Goal: Task Accomplishment & Management: Manage account settings

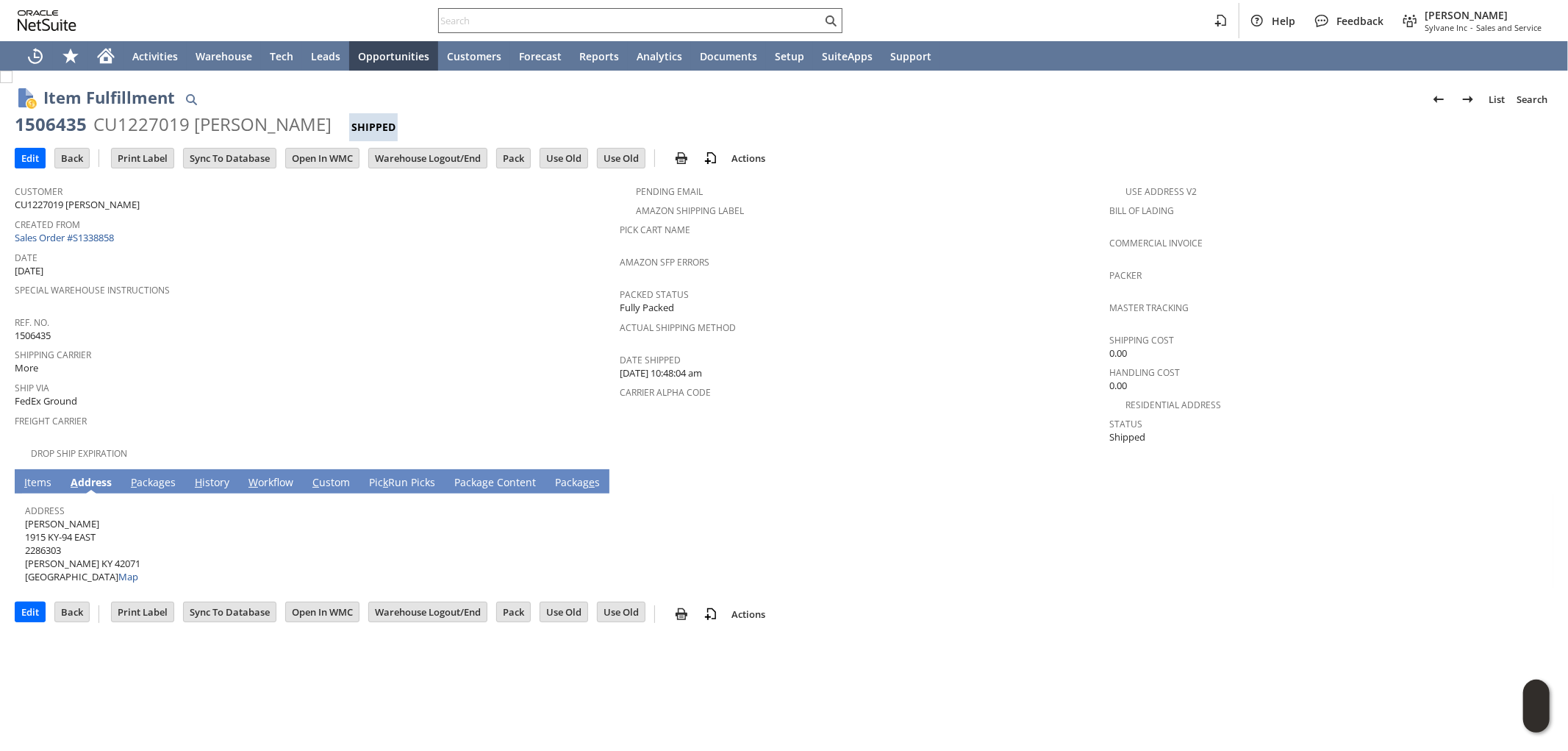
click at [635, 23] on input "text" at bounding box center [630, 21] width 383 height 18
paste input "SY6886F3C3DE1E1"
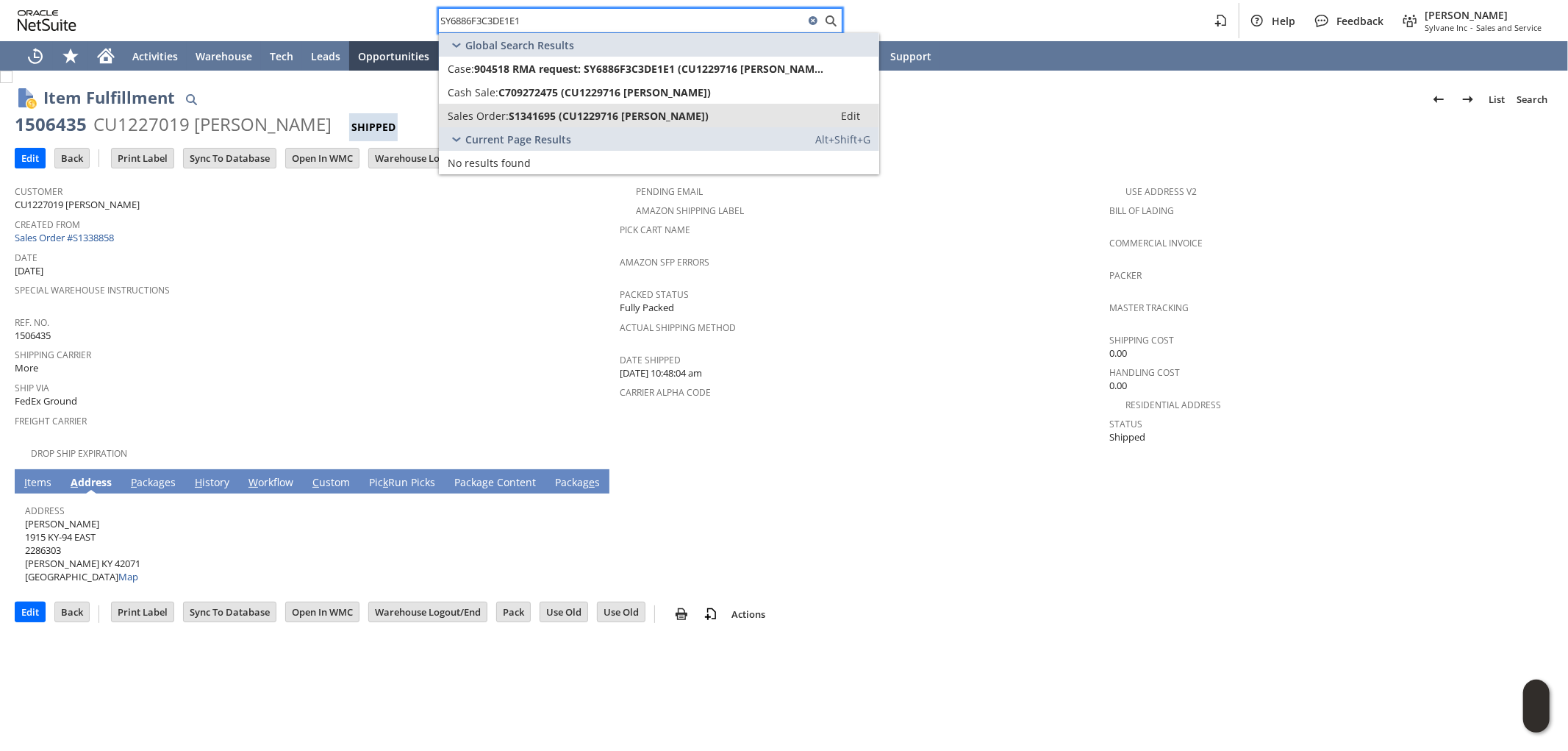
type input "SY6886F3C3DE1E1"
click at [610, 114] on span "S1341695 (CU1229716 KERRI MAILHOT)" at bounding box center [608, 115] width 200 height 14
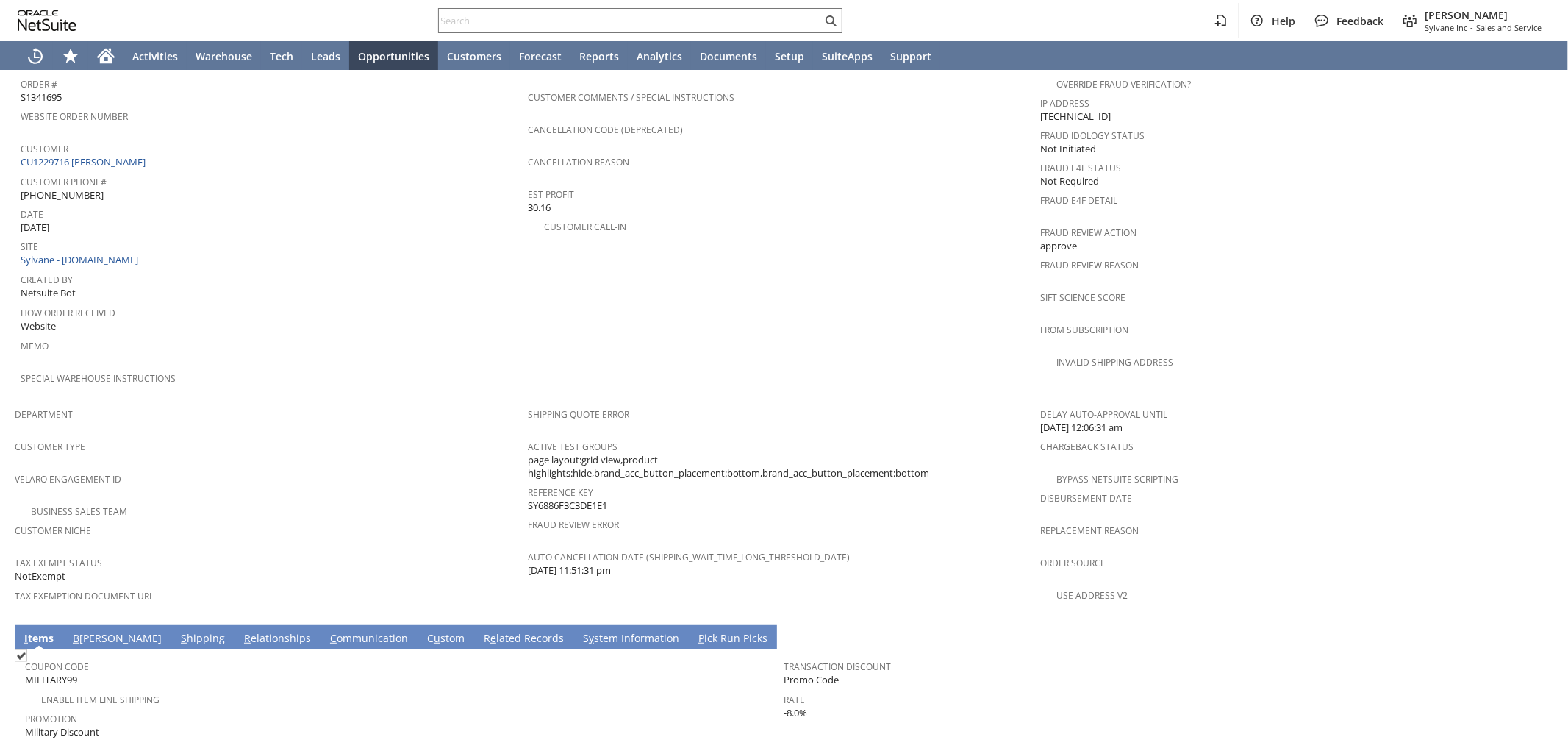
scroll to position [460, 0]
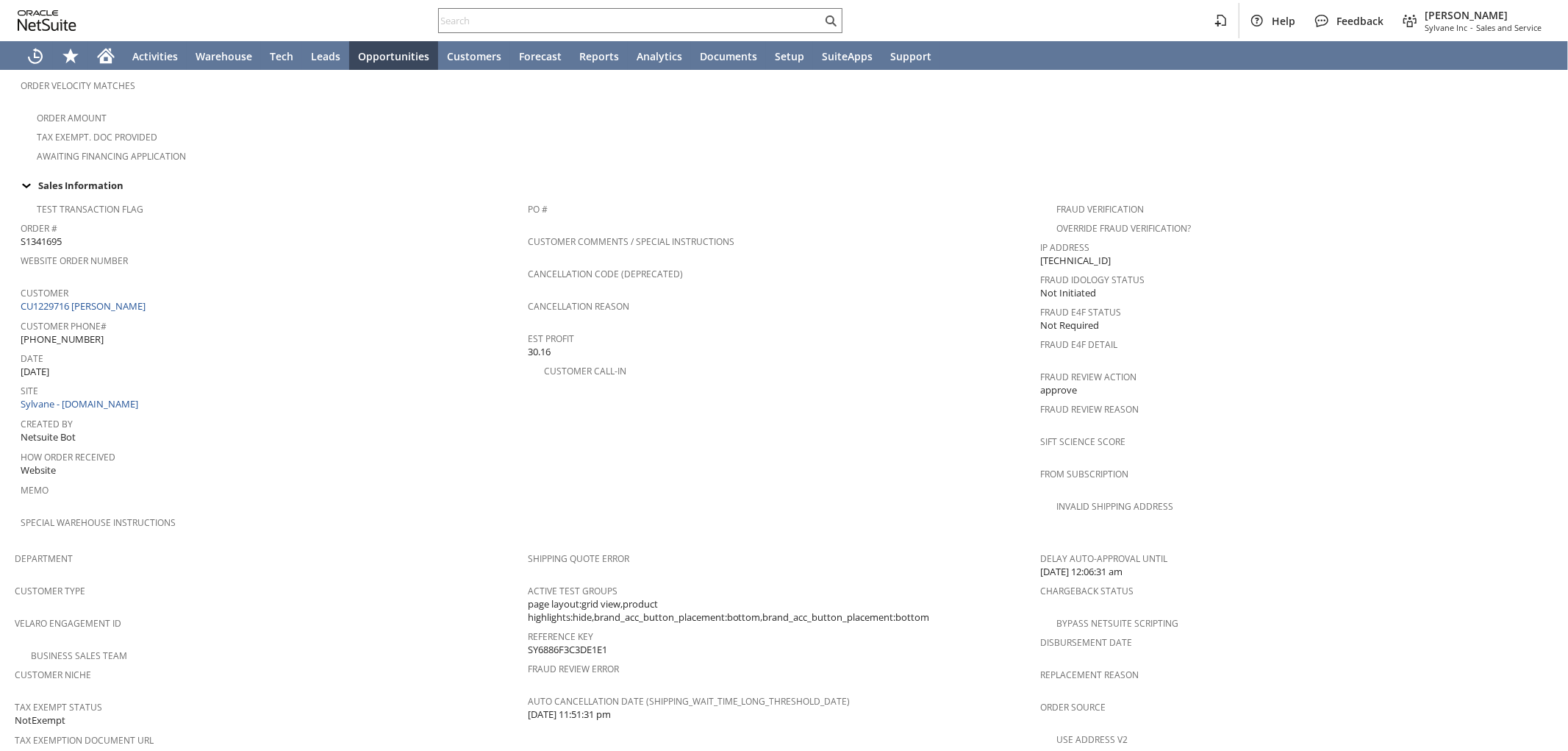
click at [111, 282] on span "Customer" at bounding box center [271, 290] width 500 height 17
click at [104, 299] on link "CU1229716 KERRI MAILHOT" at bounding box center [85, 306] width 129 height 13
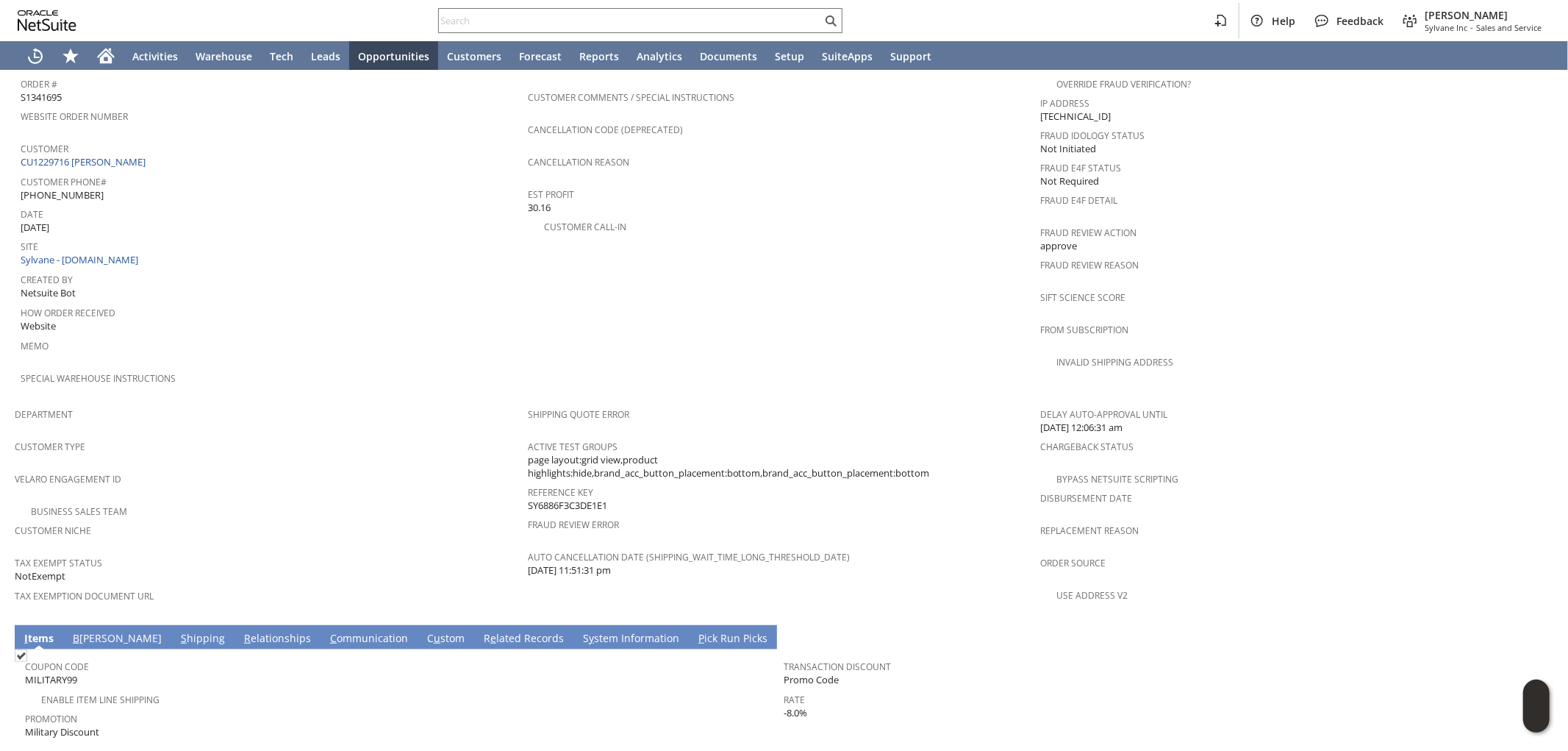
scroll to position [623, 0]
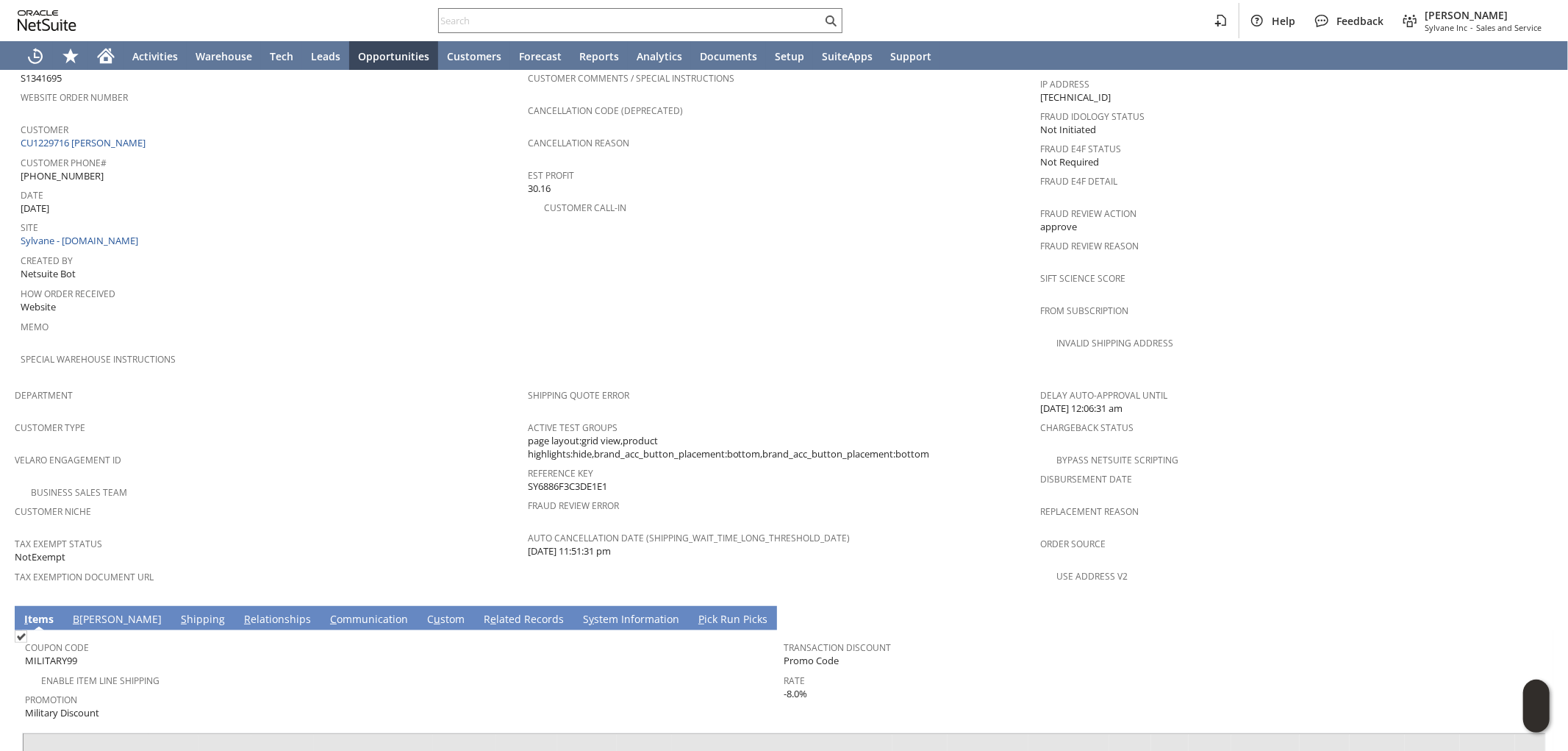
drag, startPoint x: 608, startPoint y: 441, endPoint x: 524, endPoint y: 445, distance: 84.1
click at [528, 462] on div "Reference Key SY6886F3C3DE1E1" at bounding box center [780, 478] width 506 height 31
copy span "SY6886F3C3DE1E1"
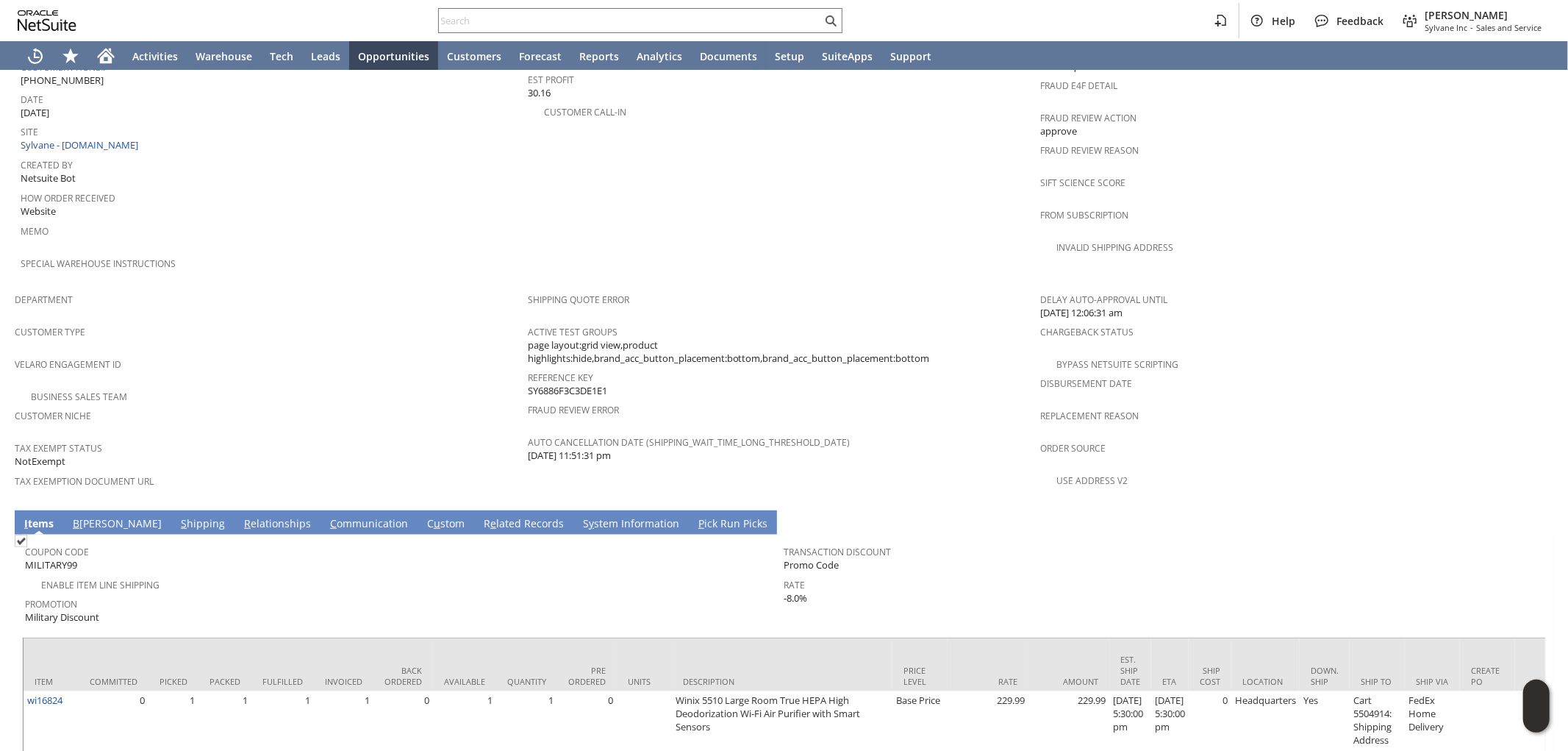
scroll to position [736, 0]
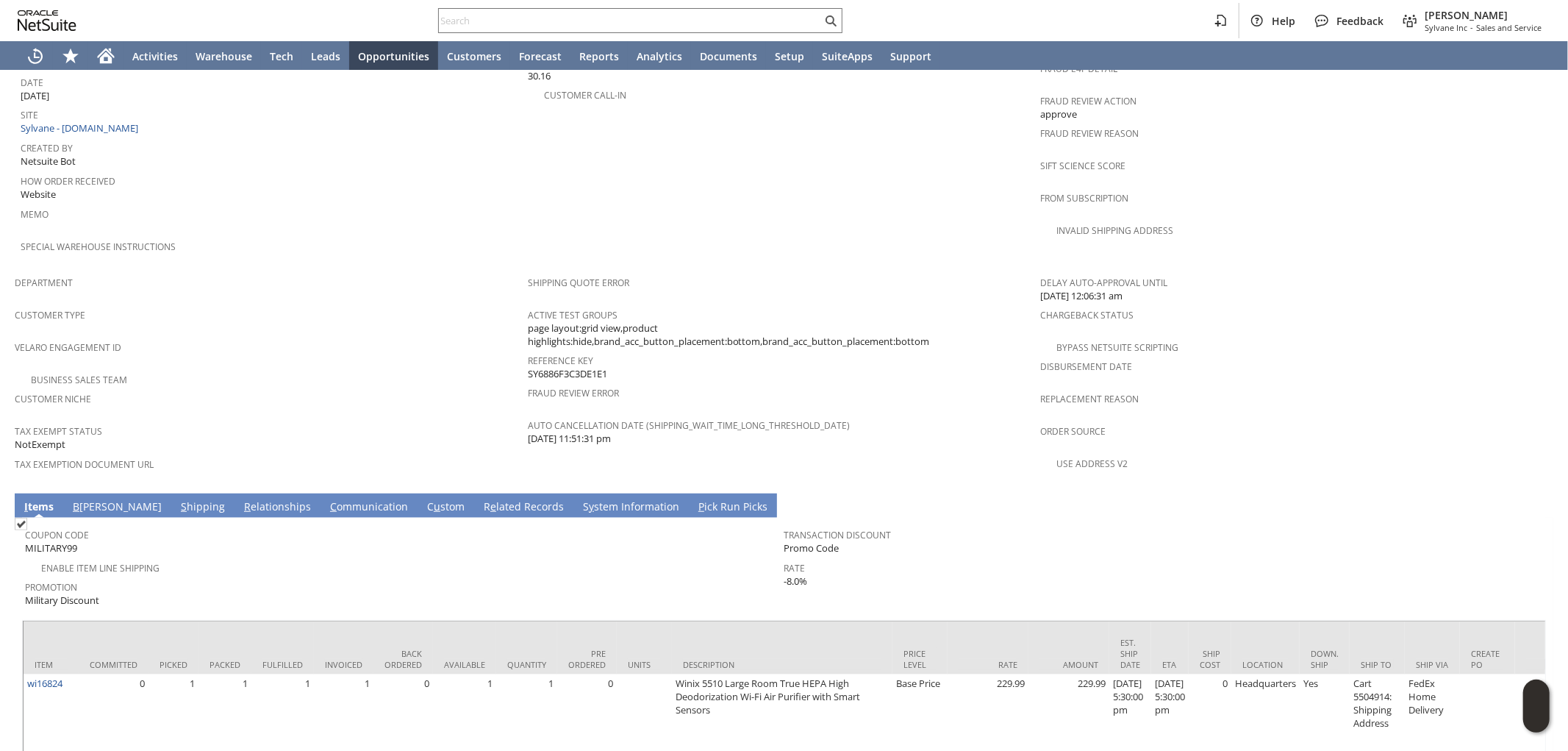
copy span "SY6886F3C3DE1E1"
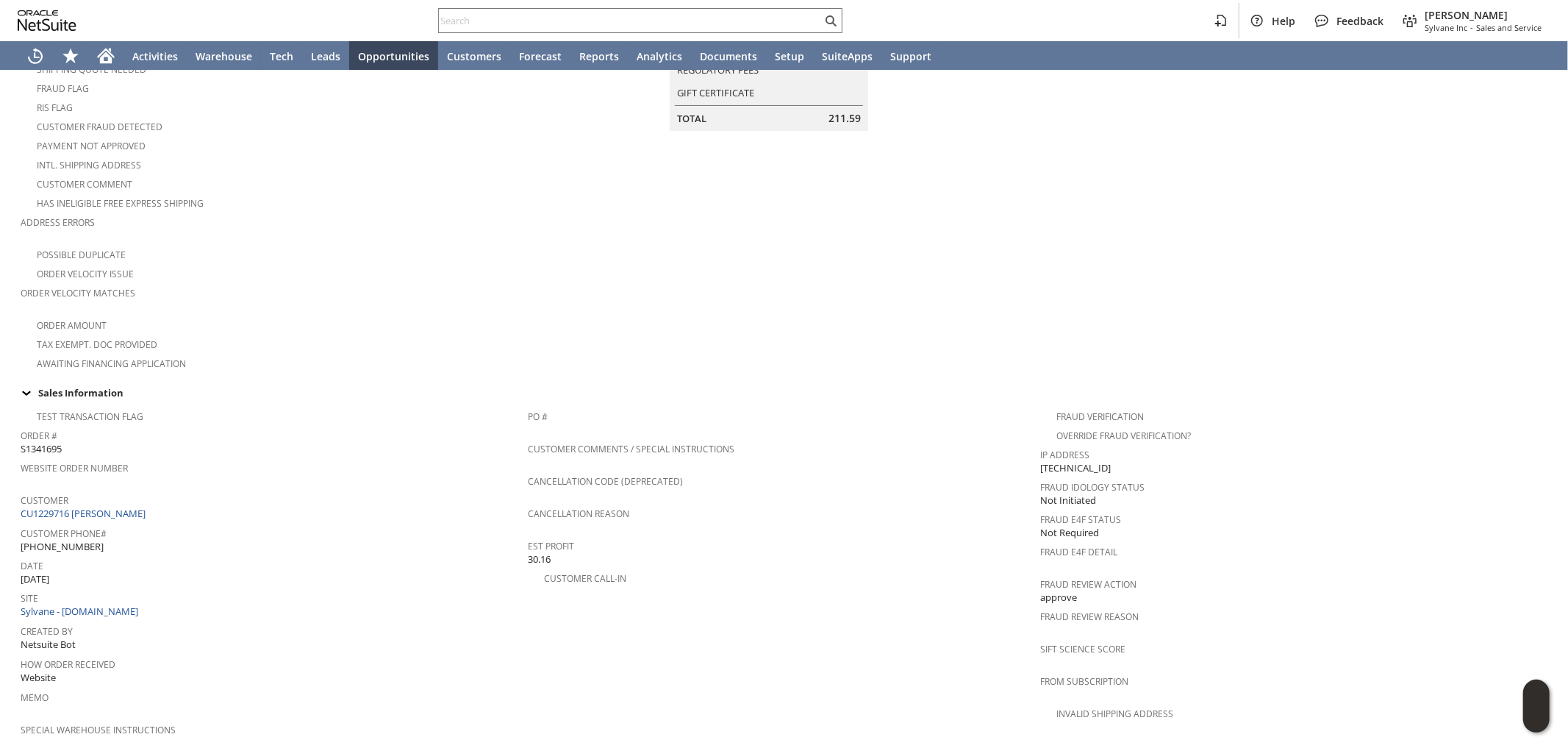
scroll to position [0, 0]
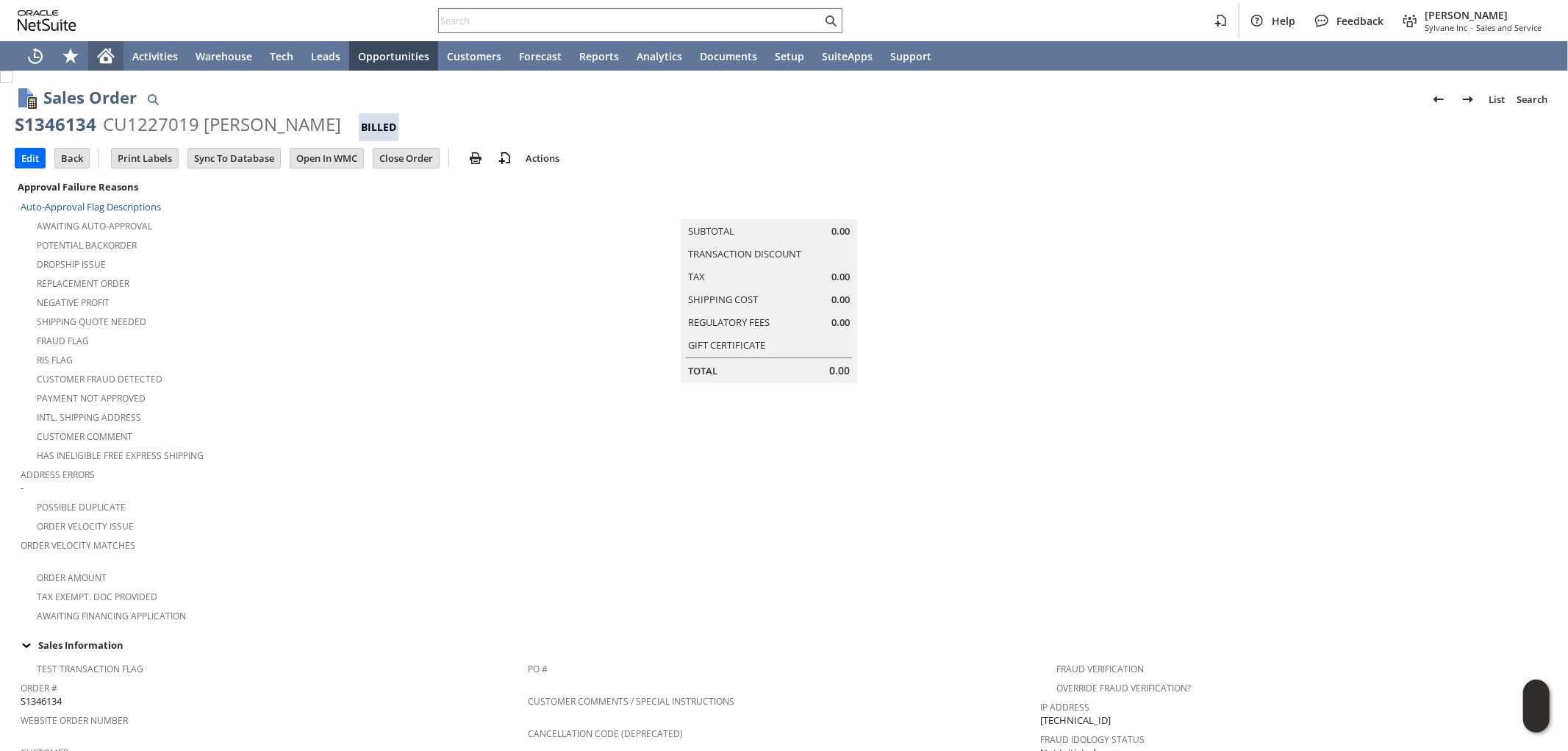
click at [108, 59] on icon "Home" at bounding box center [105, 58] width 12 height 11
click at [117, 50] on div "Home" at bounding box center [106, 55] width 35 height 30
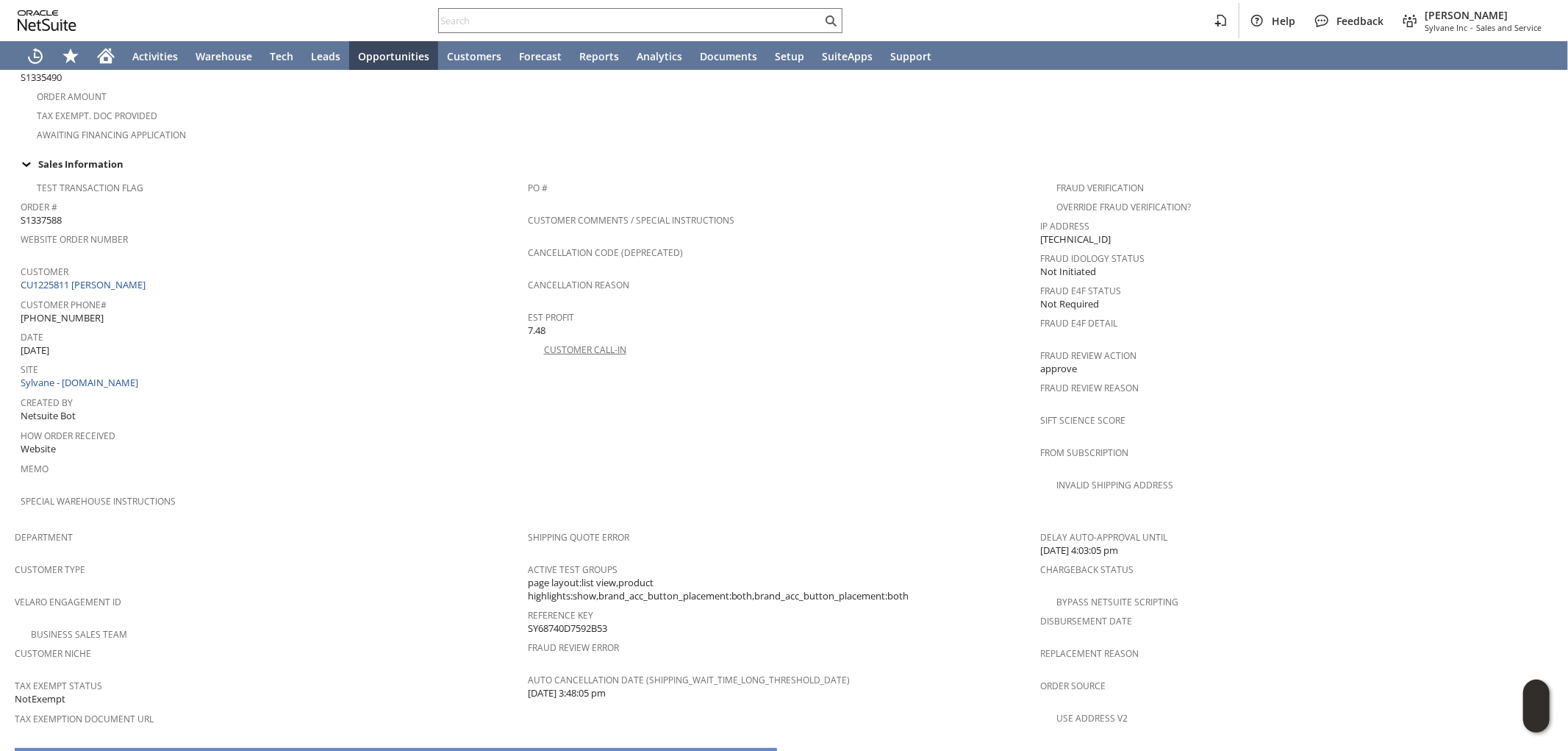
scroll to position [446, 0]
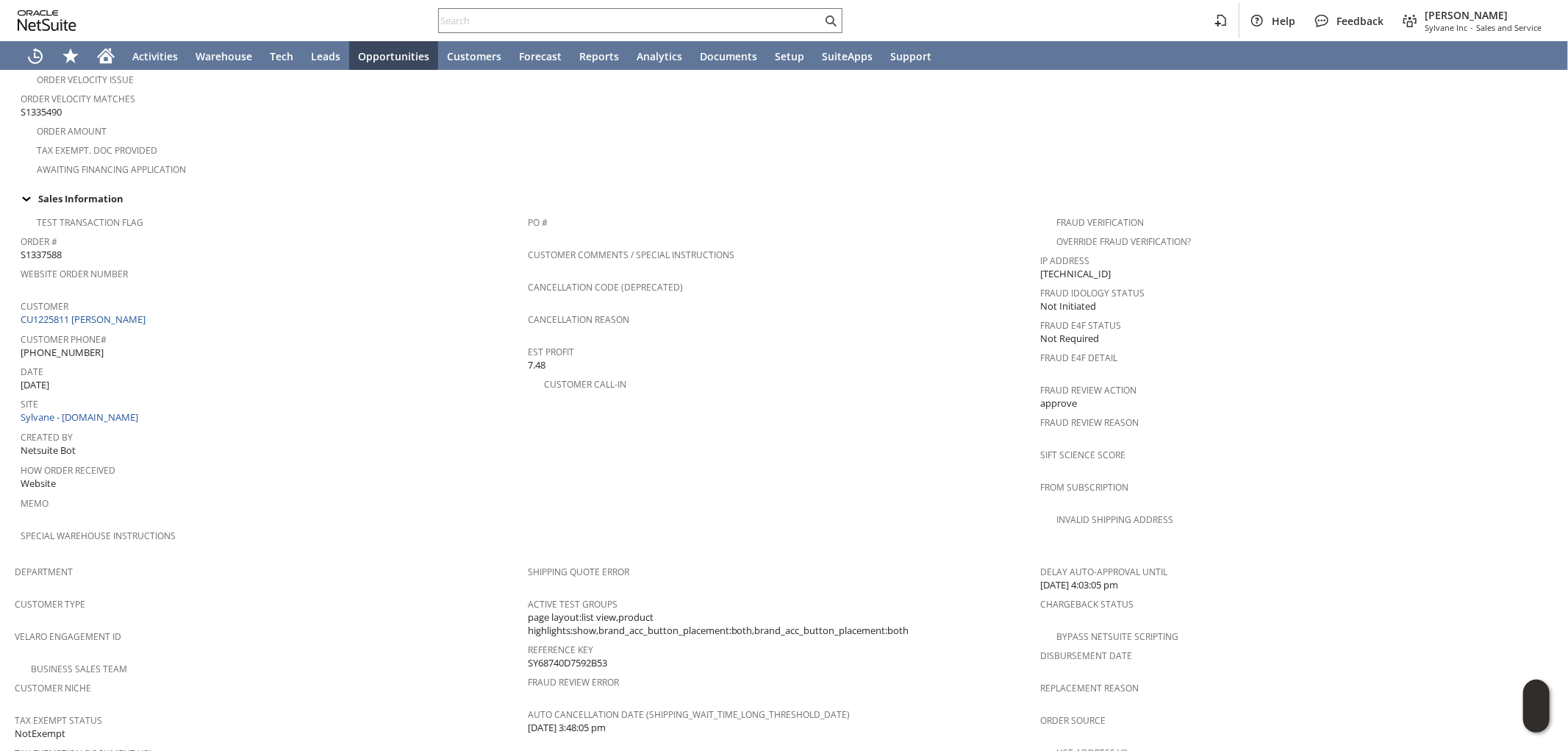
drag, startPoint x: 608, startPoint y: 619, endPoint x: 524, endPoint y: 622, distance: 84.1
click at [528, 639] on div "Reference Key SY68740D7592B53" at bounding box center [780, 655] width 506 height 31
copy span "SY68740D7592B53"
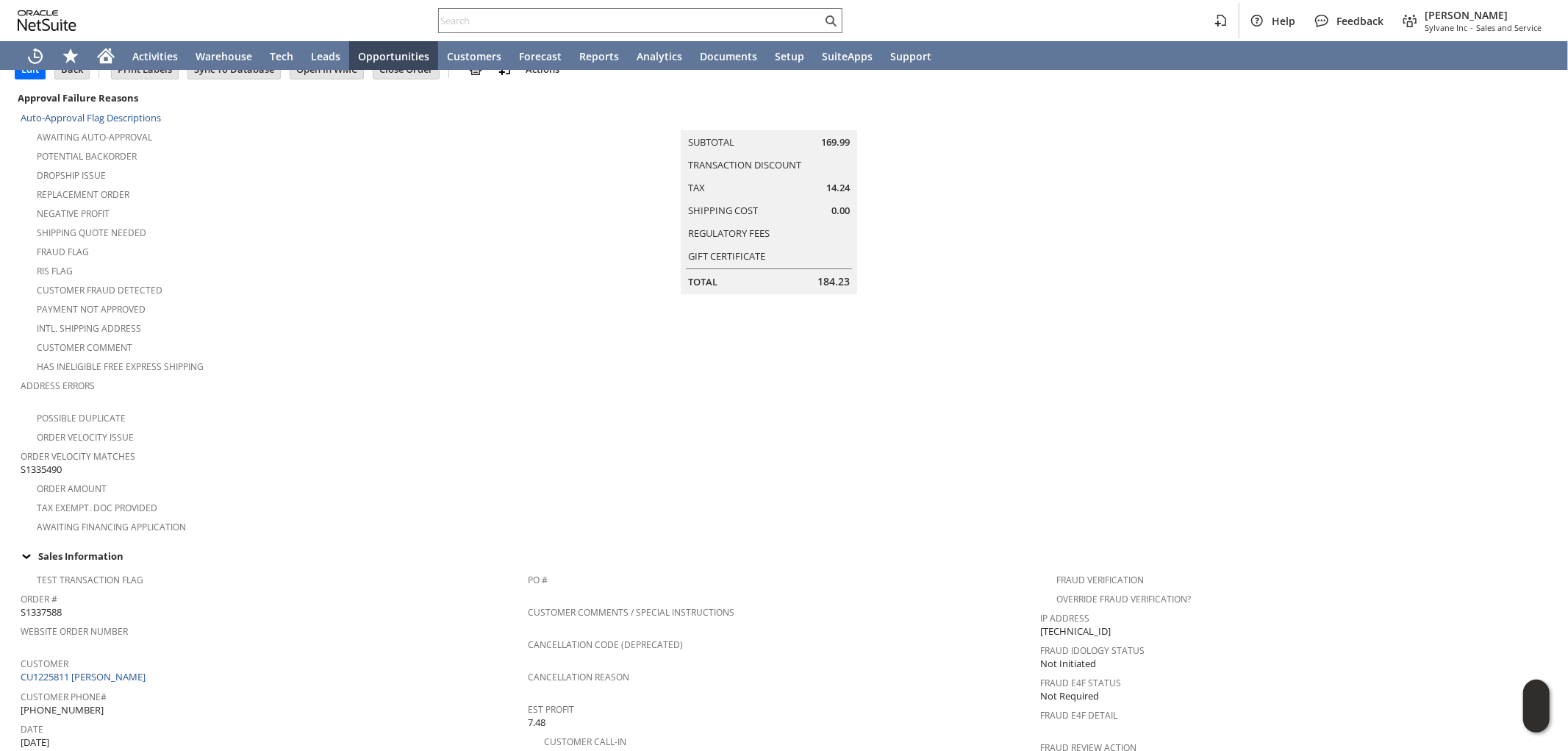
scroll to position [0, 0]
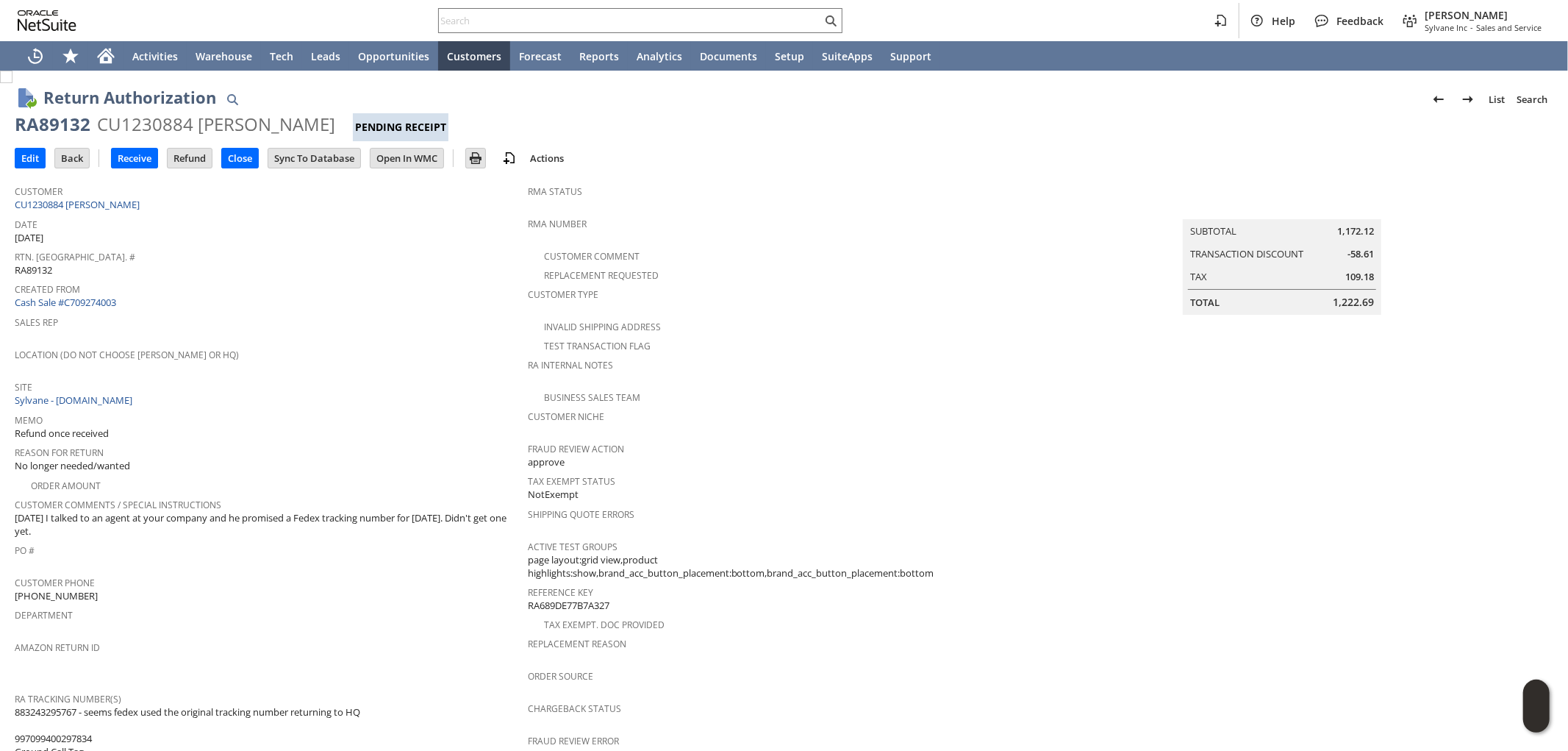
scroll to position [245, 0]
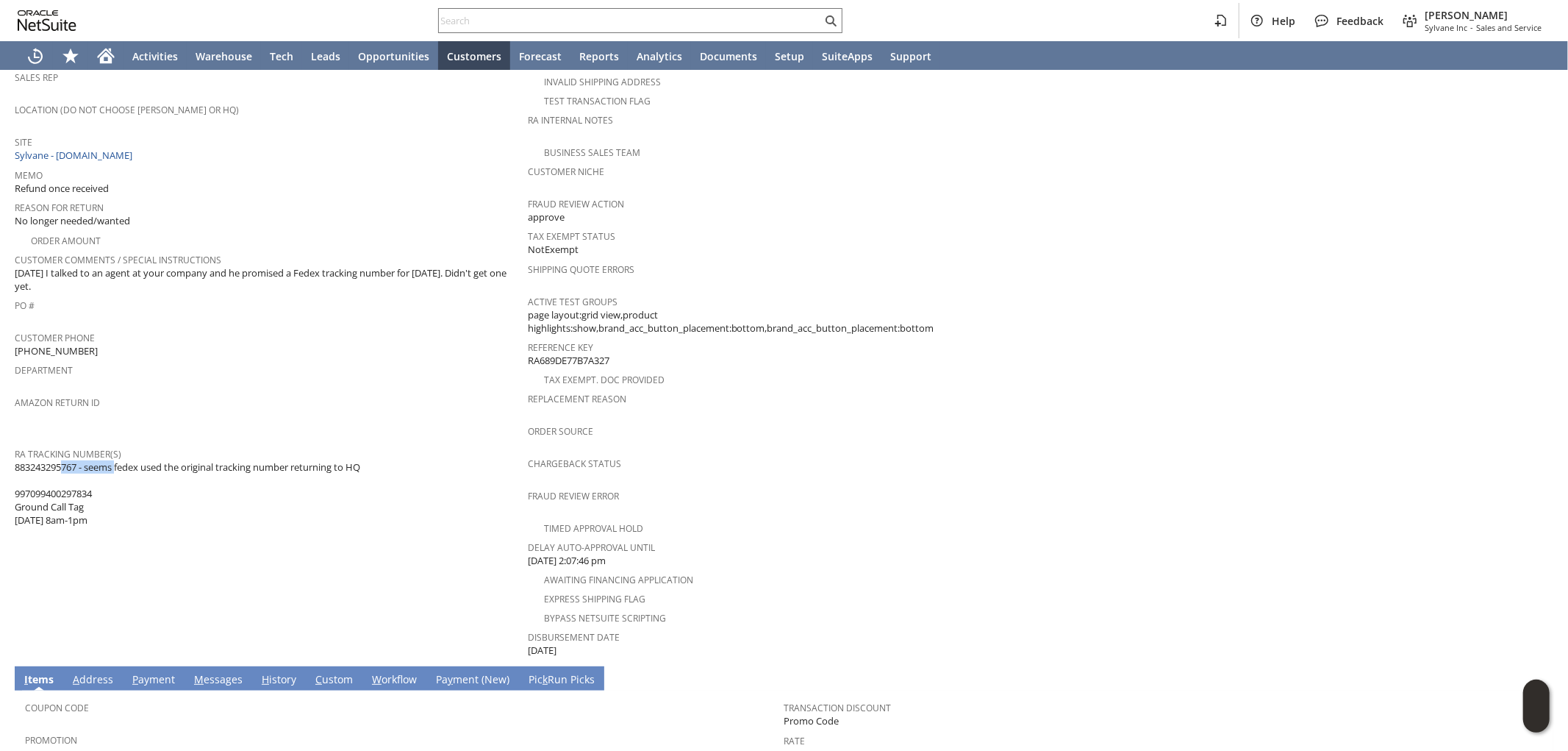
drag, startPoint x: 79, startPoint y: 445, endPoint x: 16, endPoint y: 446, distance: 63.0
click at [16, 461] on span "883243295767 - seems fedex used the original tracking number returning to HQ 99…" at bounding box center [187, 494] width 346 height 67
copy span "883243295767"
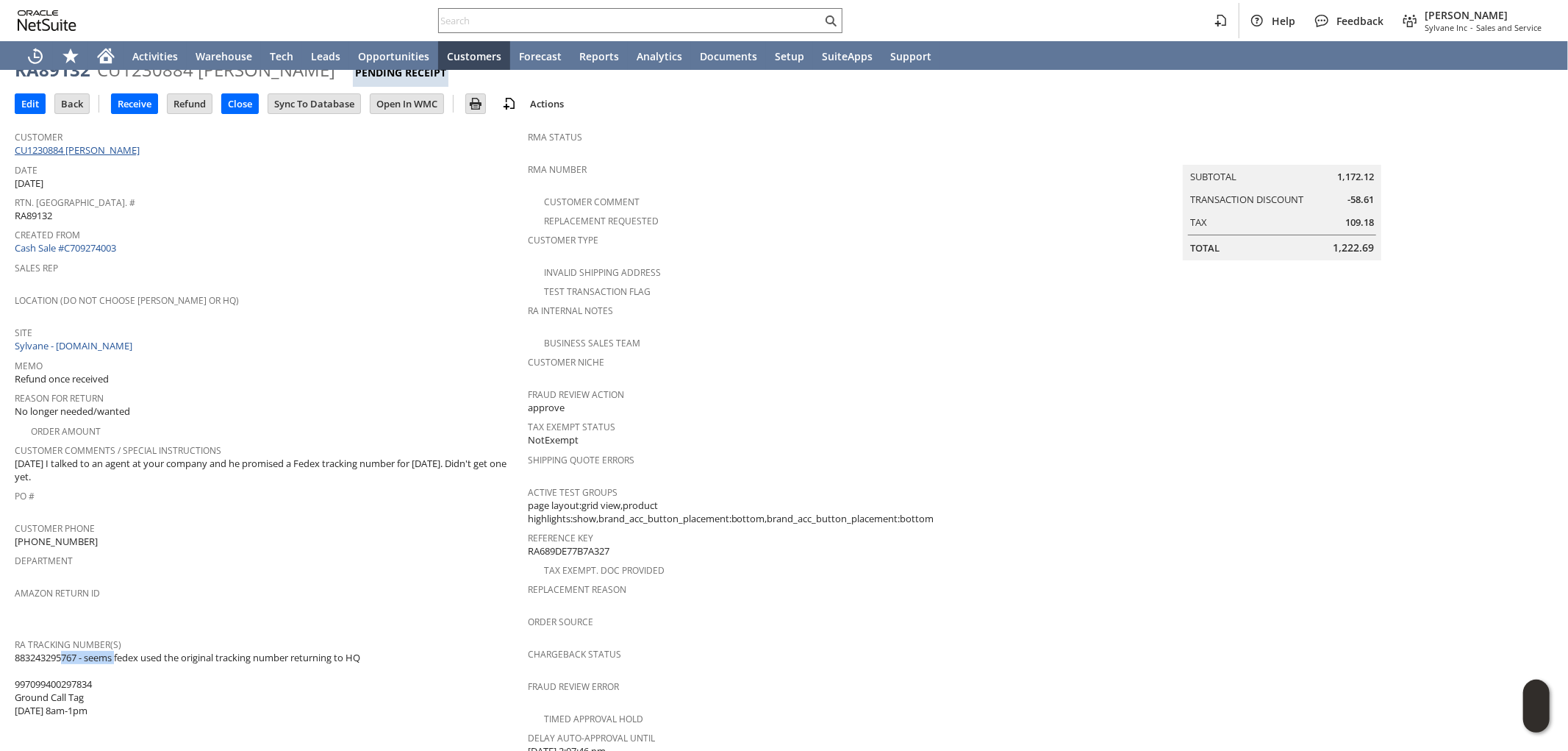
scroll to position [0, 0]
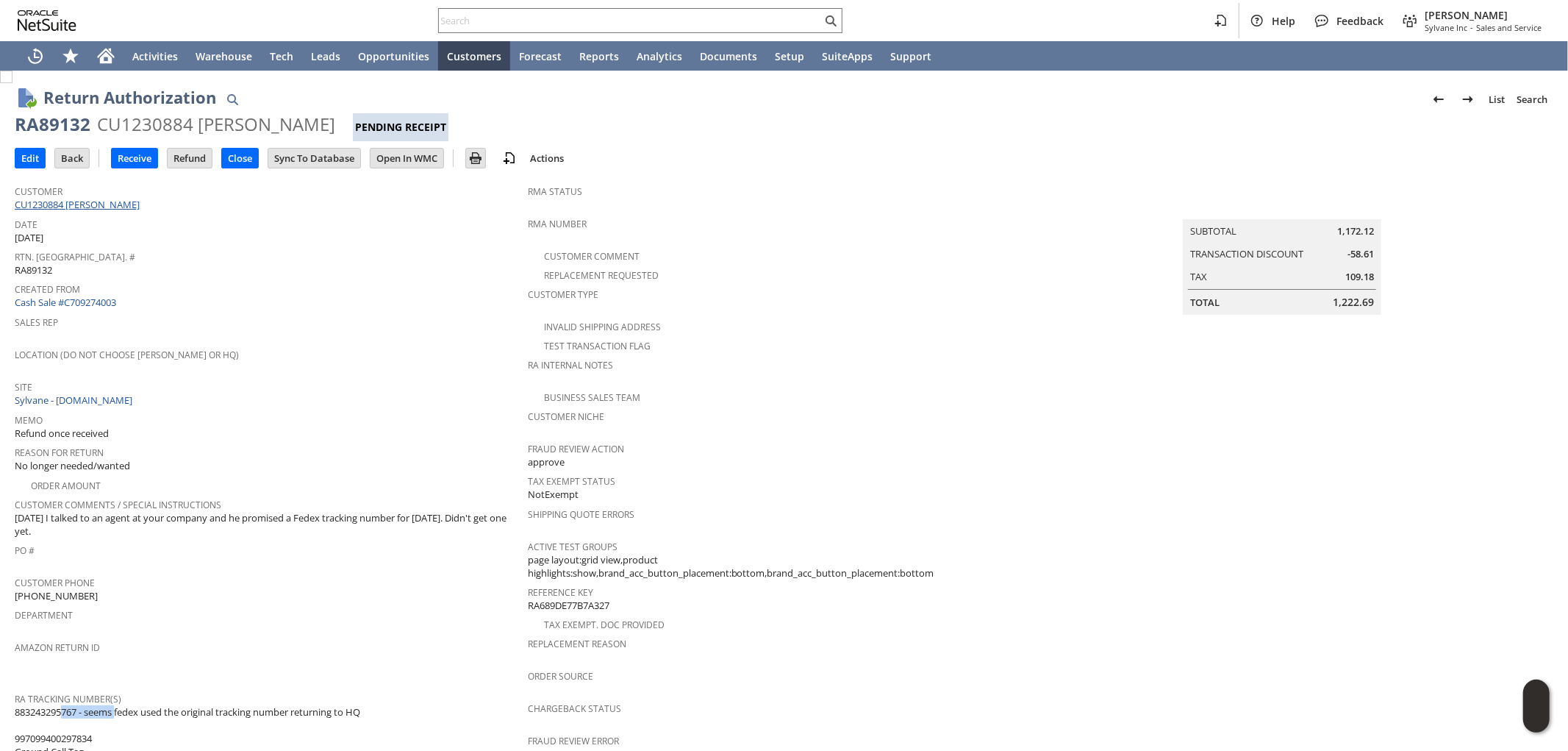
click at [100, 207] on link "CU1230884 [PERSON_NAME]" at bounding box center [79, 204] width 129 height 13
drag, startPoint x: 87, startPoint y: 117, endPoint x: 12, endPoint y: 116, distance: 75.0
click at [12, 116] on div "Return Authorization List Search RA89132 CU1230884 Hans J Hahne Pending Receipt…" at bounding box center [784, 663] width 1568 height 1185
copy div "RA89132"
click at [21, 162] on input "Edit" at bounding box center [30, 158] width 30 height 19
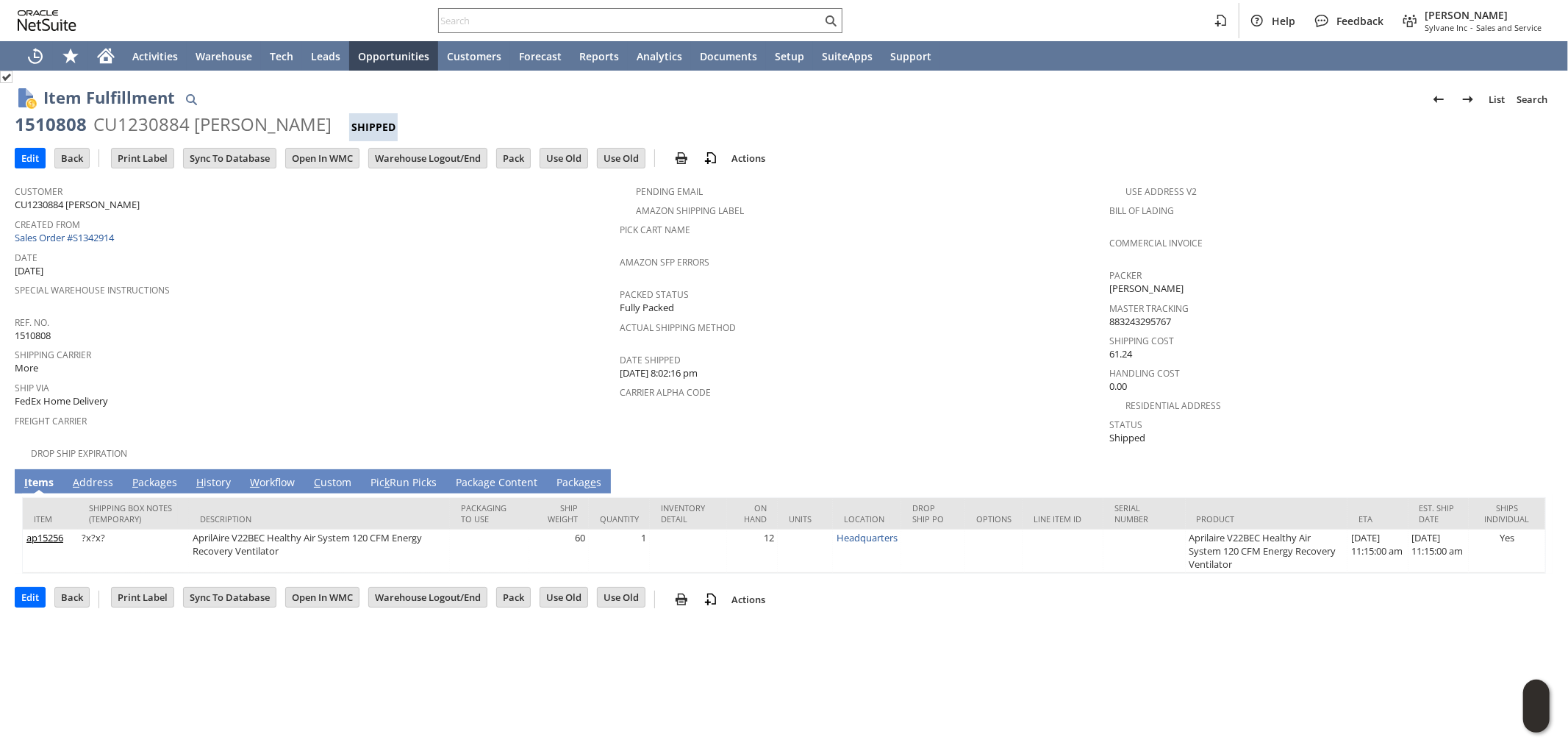
click at [151, 475] on link "P ackages" at bounding box center [154, 483] width 52 height 16
drag, startPoint x: 96, startPoint y: 470, endPoint x: 107, endPoint y: 499, distance: 31.0
click at [96, 475] on link "A ddress" at bounding box center [92, 483] width 47 height 16
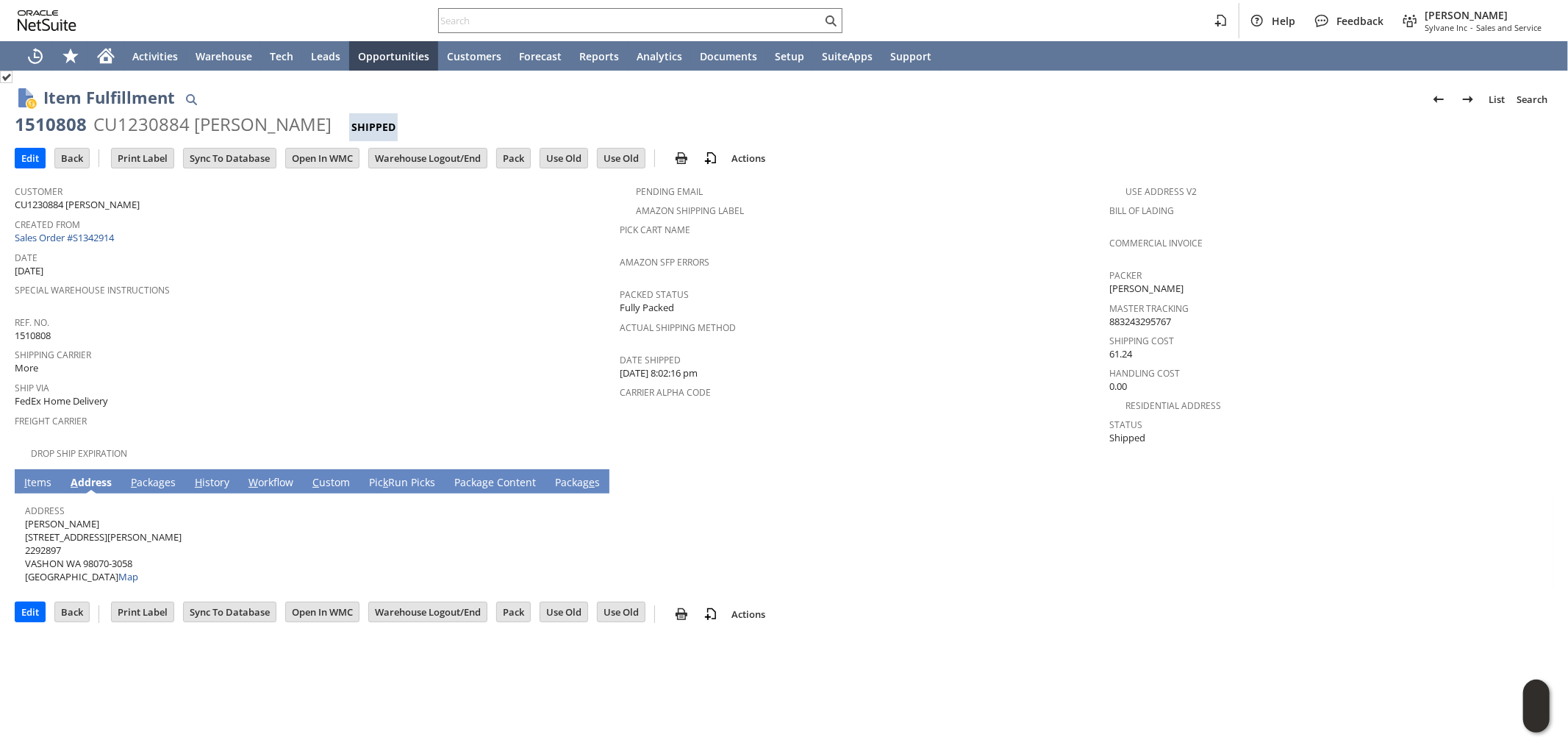
drag, startPoint x: 92, startPoint y: 509, endPoint x: 27, endPoint y: 515, distance: 65.3
click at [27, 517] on span "Hans HAHNE 10400 SW COWAN RD 2292897 VASHON WA 98070-3058 United States Map" at bounding box center [103, 550] width 157 height 67
copy span "[PERSON_NAME]"
click at [121, 527] on span "Hans HAHNE 10400 SW COWAN RD 2292897 VASHON WA 98070-3058 United States Map" at bounding box center [103, 550] width 157 height 67
drag, startPoint x: 99, startPoint y: 523, endPoint x: 26, endPoint y: 523, distance: 73.0
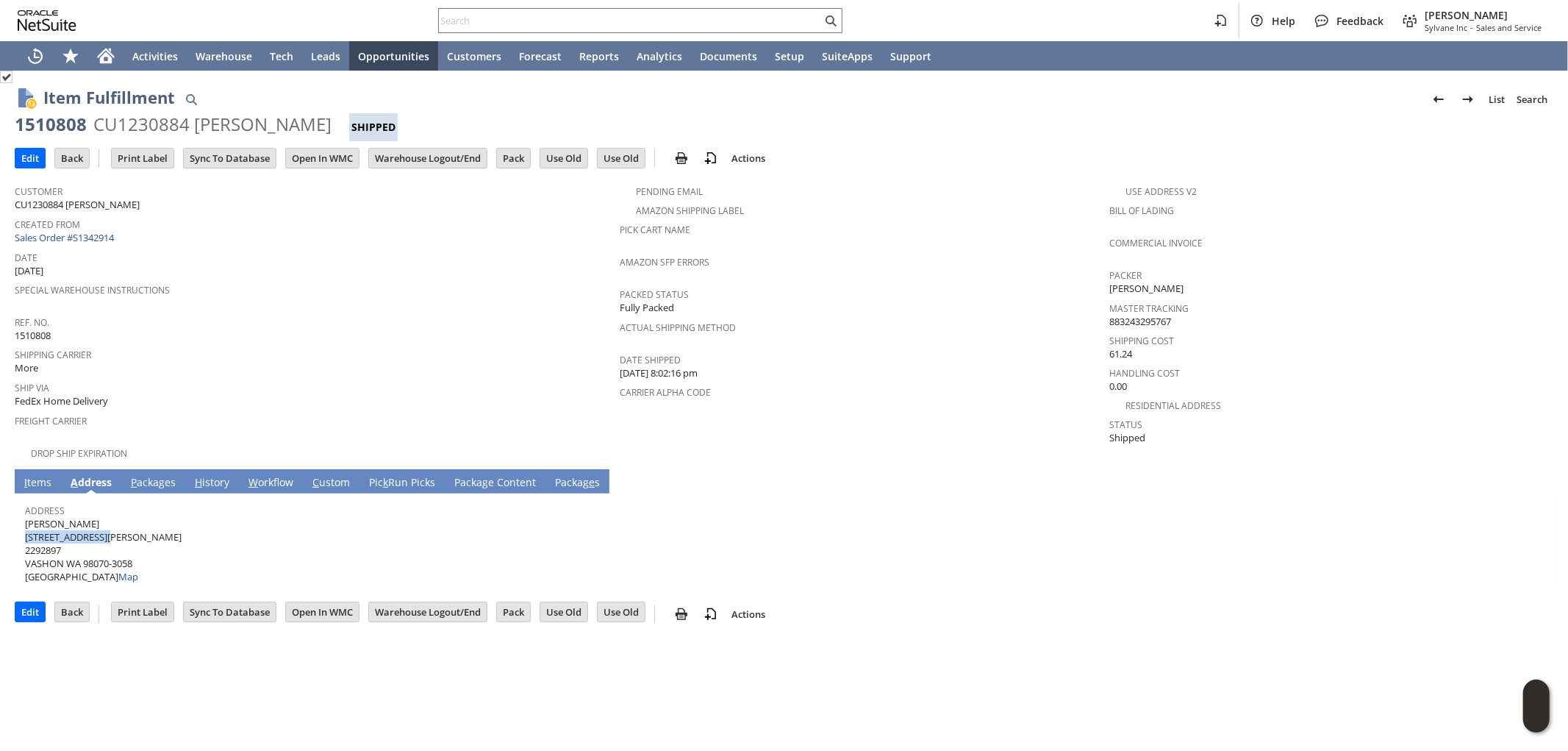
click at [26, 523] on span "Hans HAHNE 10400 SW COWAN RD 2292897 VASHON WA 98070-3058 United States Map" at bounding box center [103, 550] width 157 height 67
copy span "[STREET_ADDRESS][PERSON_NAME]"
drag, startPoint x: 82, startPoint y: 547, endPoint x: 112, endPoint y: 547, distance: 30.0
click at [112, 547] on span "Hans HAHNE 10400 SW COWAN RD 2292897 VASHON WA 98070-3058 United States Map" at bounding box center [103, 550] width 157 height 67
copy span "98070"
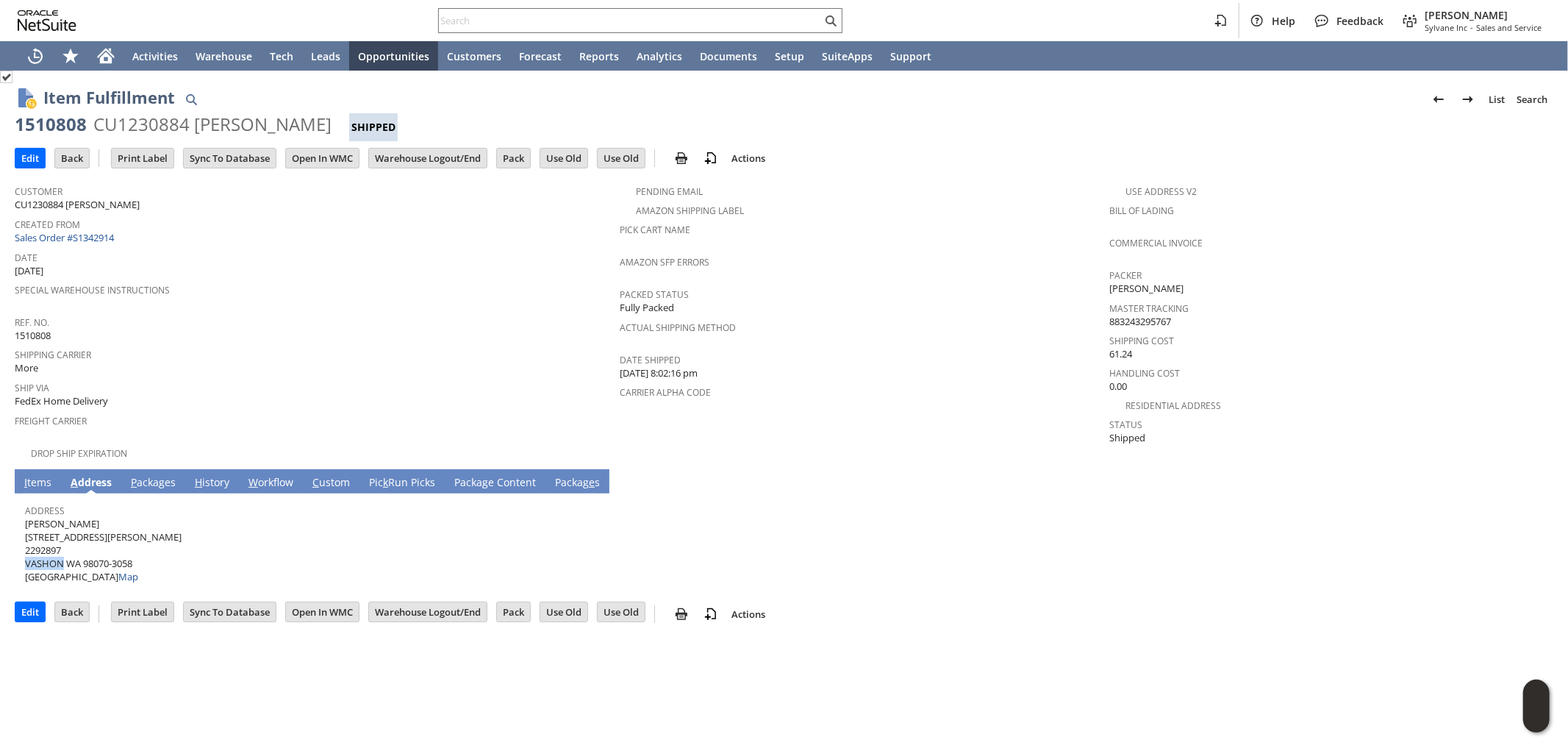
drag, startPoint x: 64, startPoint y: 548, endPoint x: 27, endPoint y: 549, distance: 37.0
click at [27, 549] on span "Hans HAHNE 10400 SW COWAN RD 2292897 VASHON WA 98070-3058 United States Map" at bounding box center [103, 550] width 157 height 67
copy span "VASHON"
click at [156, 470] on td "P ackages" at bounding box center [154, 482] width 64 height 24
click at [156, 475] on link "P ackages" at bounding box center [153, 483] width 52 height 16
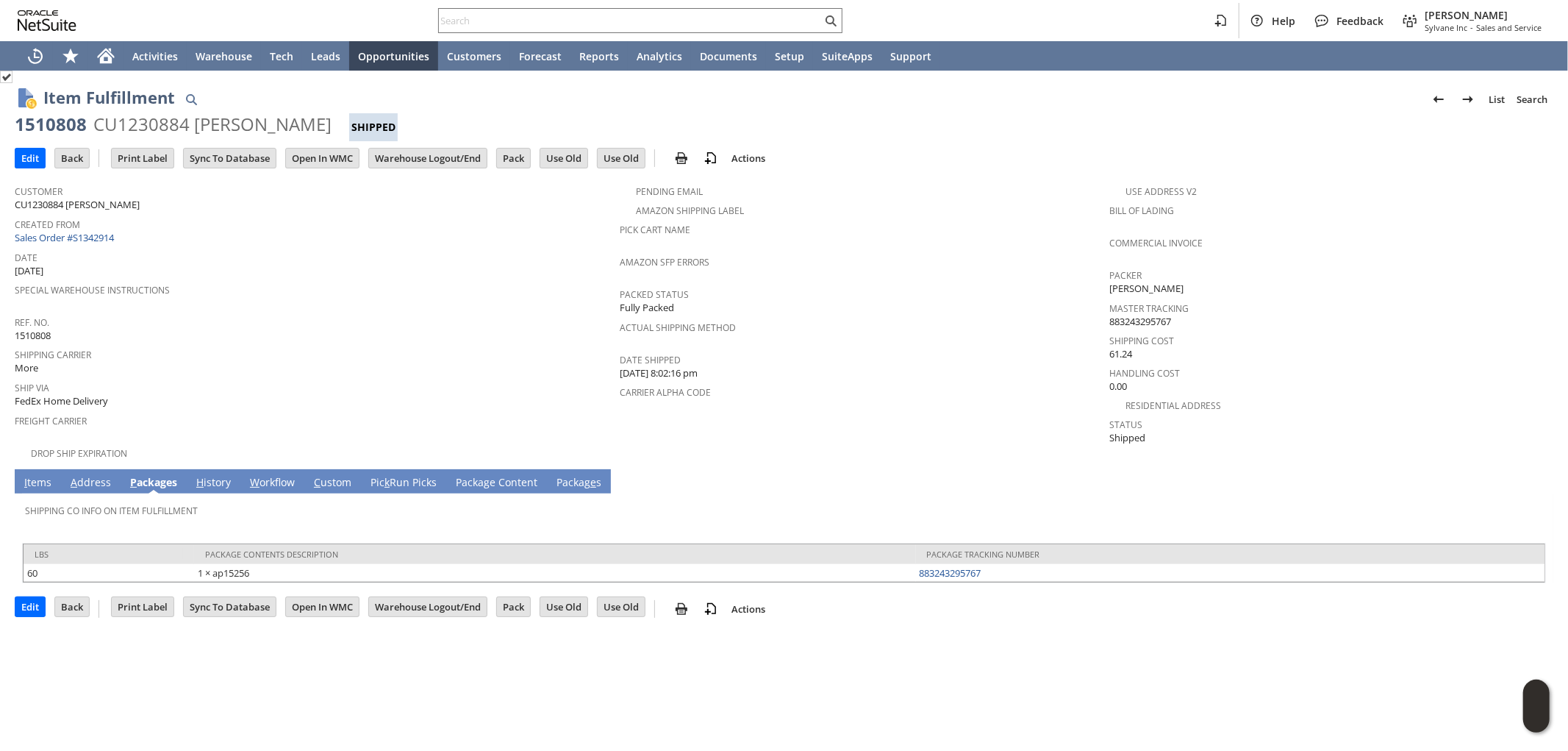
click at [38, 475] on link "I tems" at bounding box center [38, 483] width 35 height 16
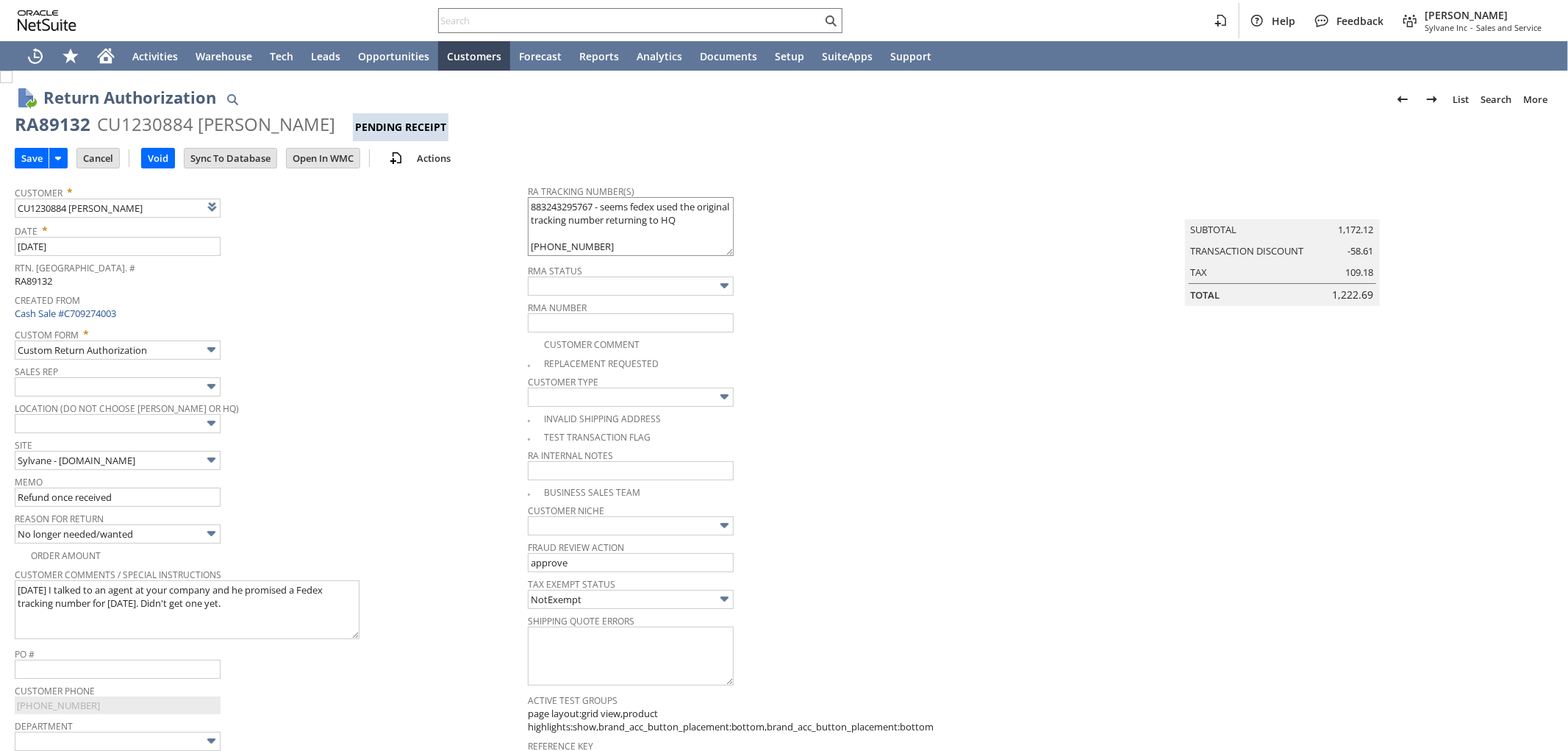
click at [522, 201] on td "Customer * CU1230884 Hans J Hahne List Search" at bounding box center [271, 198] width 514 height 42
click at [528, 203] on textarea "883243295767 - seems fedex used the original tracking number returning to HQ 99…" at bounding box center [631, 226] width 206 height 59
click at [597, 208] on textarea "883243295767 - seems fedex used the original tracking number returning to HQ 99…" at bounding box center [631, 226] width 206 height 59
paste textarea "791902272234"
click at [601, 234] on textarea "883243295767 - seems fedex used the original tracking number returning to HQ 99…" at bounding box center [631, 226] width 206 height 59
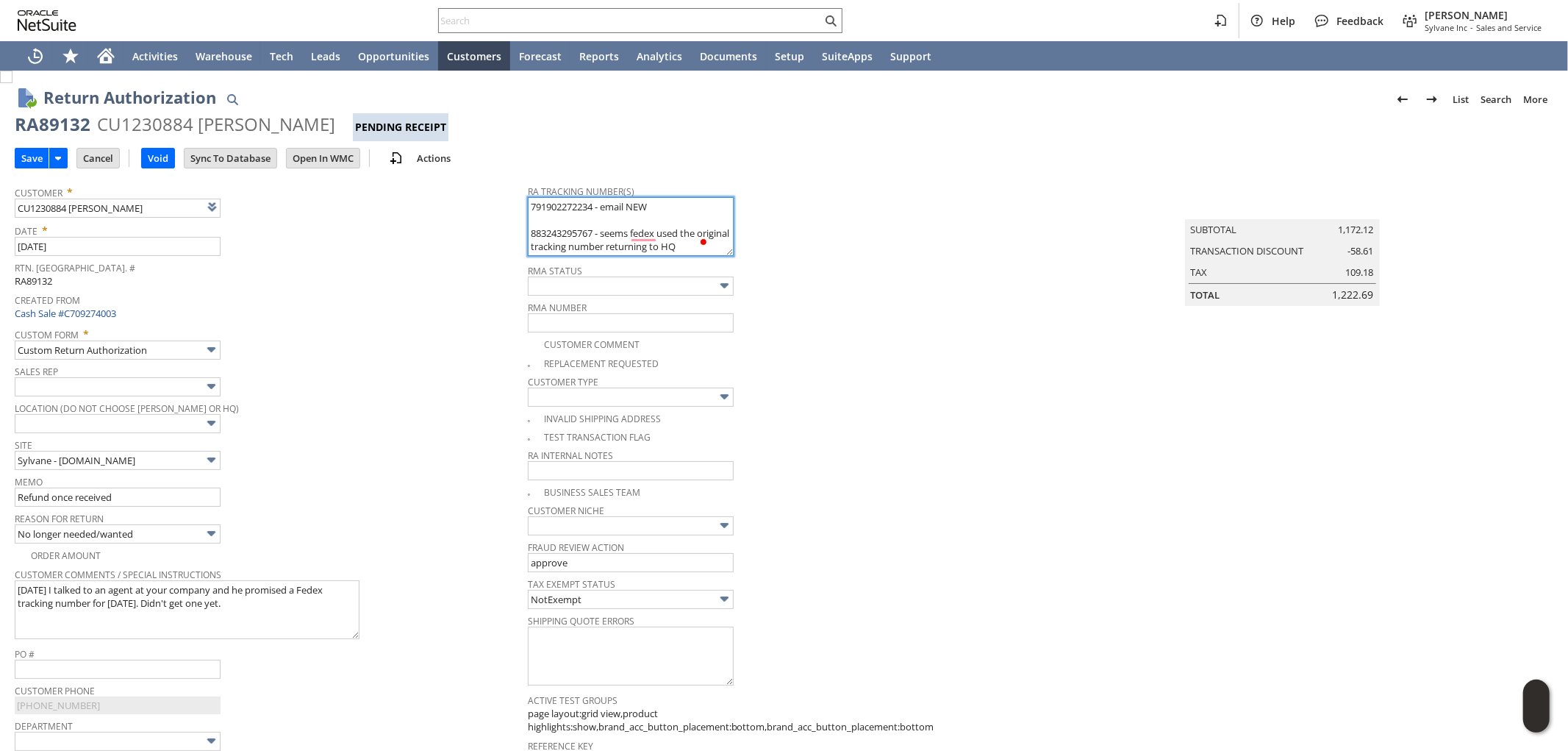
click at [596, 233] on textarea "883243295767 - seems fedex used the original tracking number returning to HQ 99…" at bounding box center [631, 226] width 206 height 59
type textarea "791902272234 - email NEW 883243295767 - (Update *** 8/19 RTS) seems fedex used …"
click at [801, 296] on div "RMA Status" at bounding box center [780, 278] width 506 height 35
click at [38, 159] on input "Save" at bounding box center [31, 158] width 33 height 19
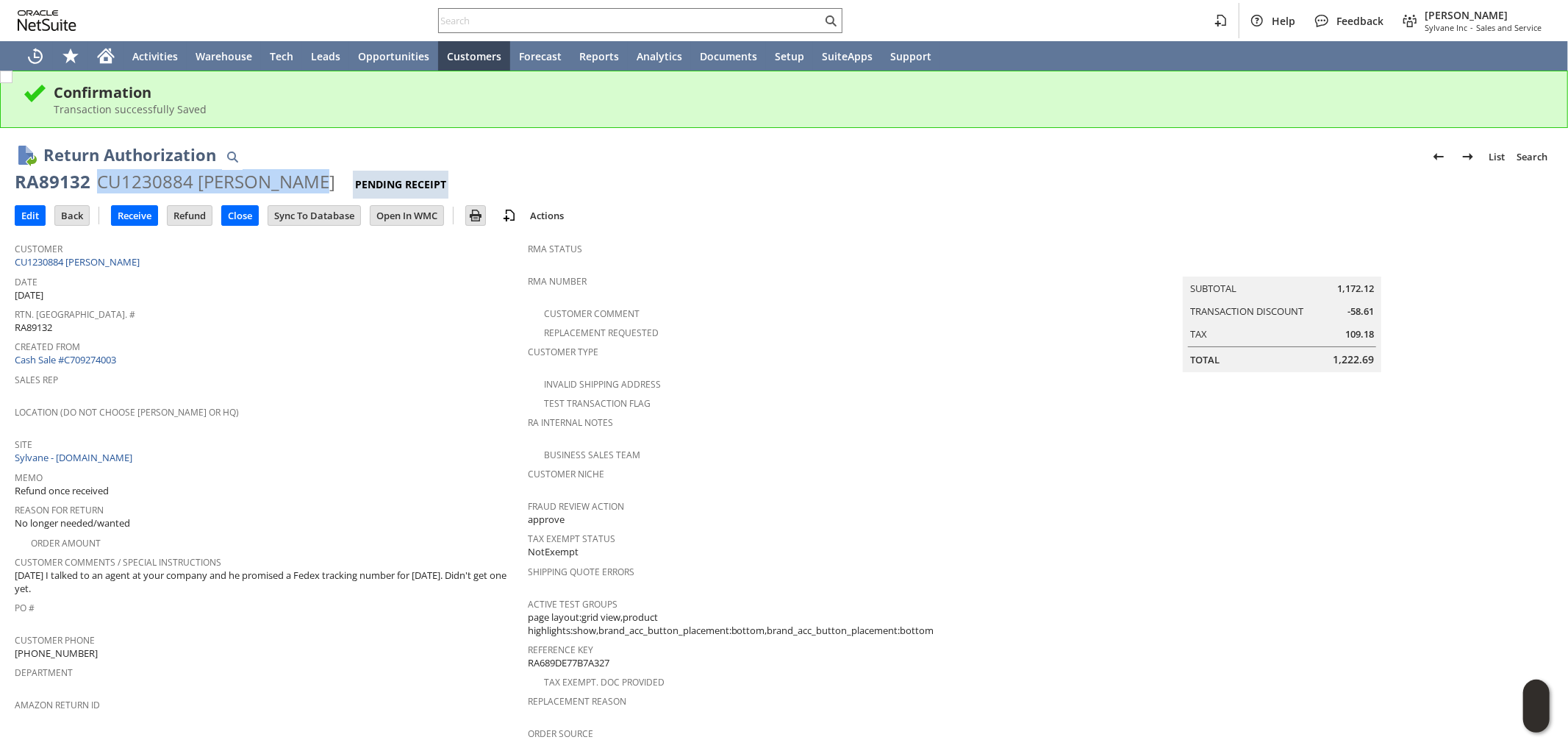
drag, startPoint x: 305, startPoint y: 179, endPoint x: 100, endPoint y: 174, distance: 205.1
click at [100, 174] on div "RA89132 CU1230884 [PERSON_NAME] Pending Receipt" at bounding box center [784, 184] width 1539 height 29
copy div "CU1230884 [PERSON_NAME]"
click at [21, 178] on div "RA89132" at bounding box center [52, 181] width 76 height 23
click at [18, 179] on div "RA89132" at bounding box center [52, 181] width 76 height 23
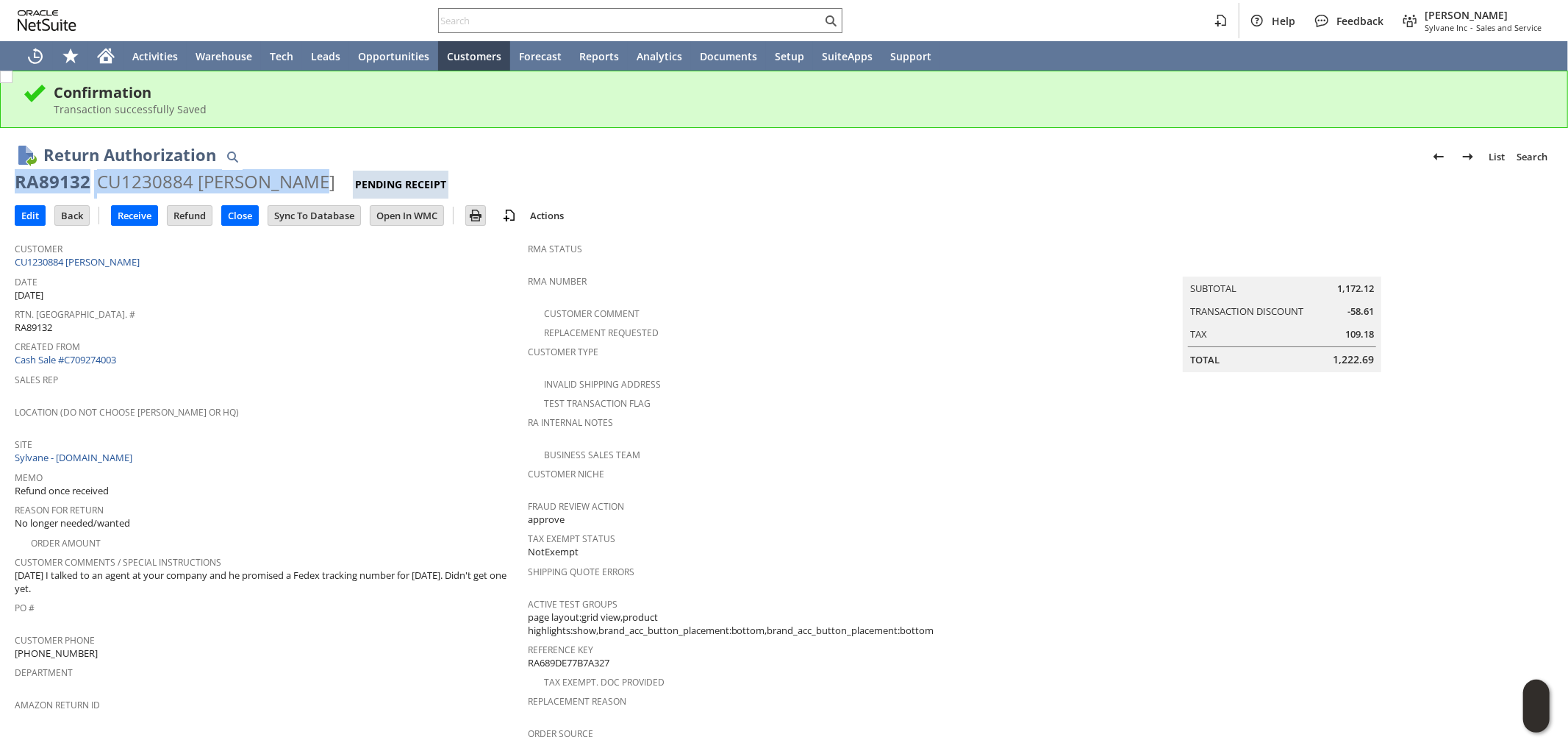
copy div "RA89132 CU1230884 [PERSON_NAME]"
